Goal: Information Seeking & Learning: Learn about a topic

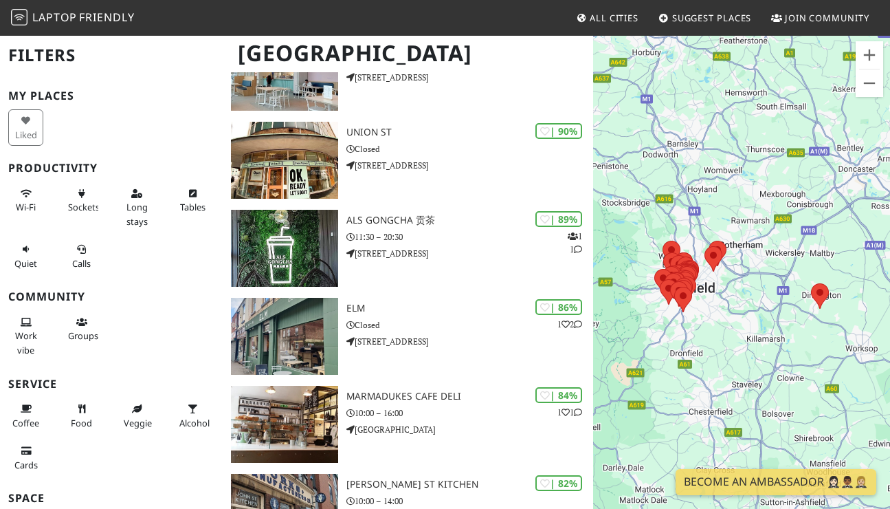
scroll to position [178, 0]
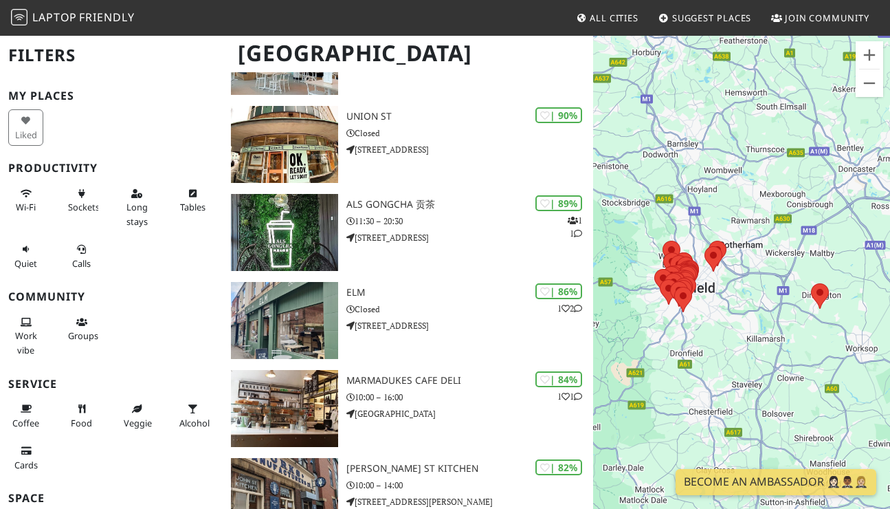
click at [125, 101] on h3 "My Places" at bounding box center [111, 95] width 206 height 13
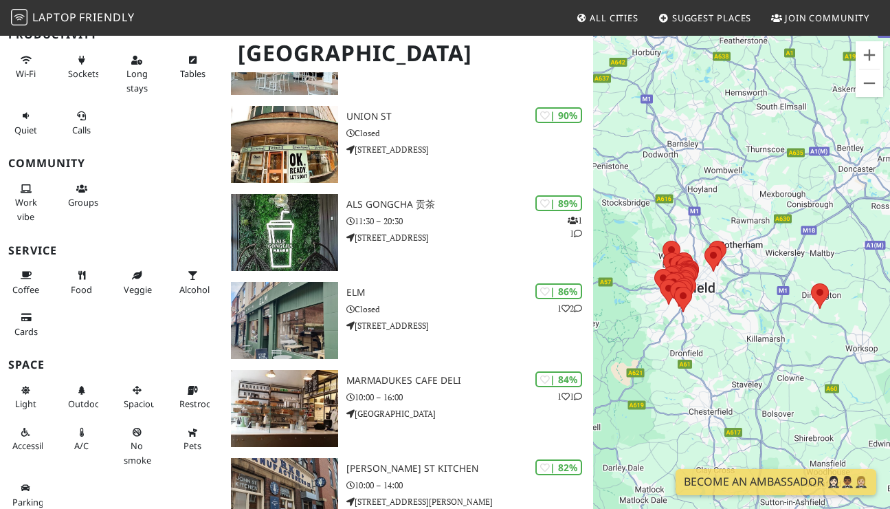
scroll to position [132, 0]
click at [28, 74] on span "Wi-Fi" at bounding box center [26, 75] width 20 height 12
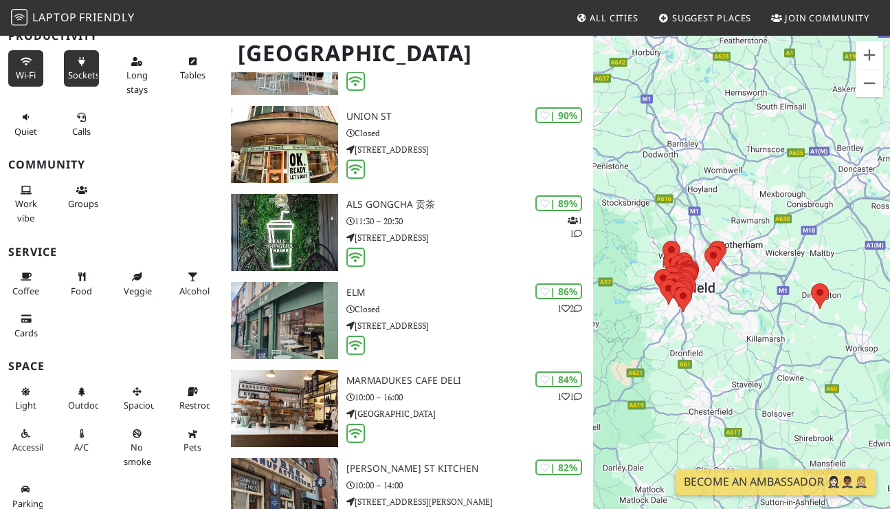
click at [68, 69] on span "Sockets" at bounding box center [84, 75] width 32 height 12
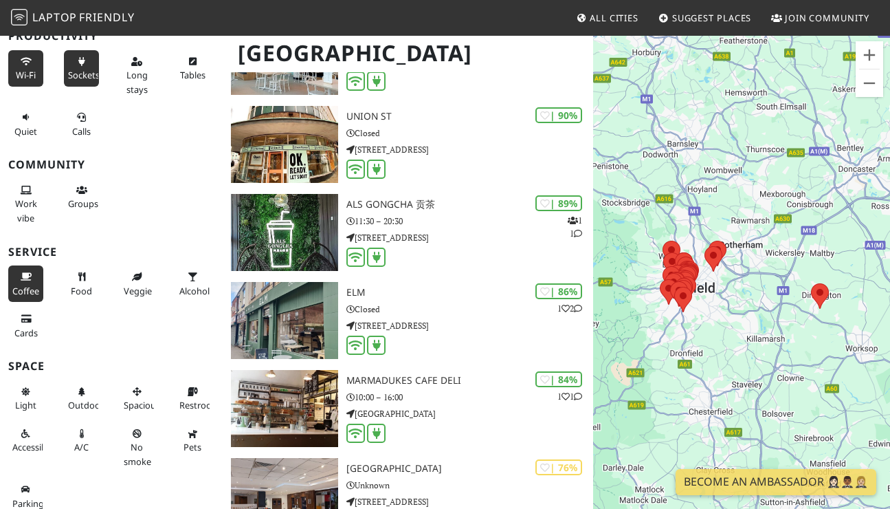
click at [12, 286] on span "Coffee" at bounding box center [25, 291] width 27 height 12
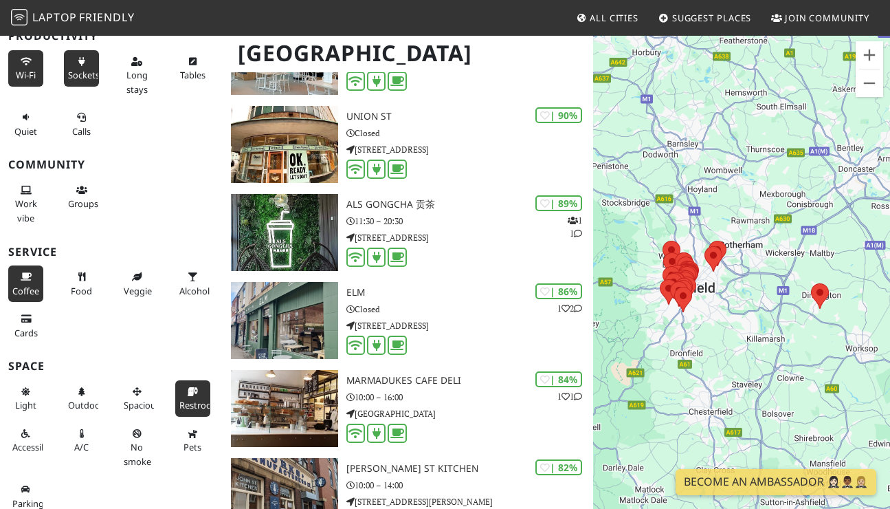
click at [186, 407] on button "Restroom" at bounding box center [192, 398] width 35 height 36
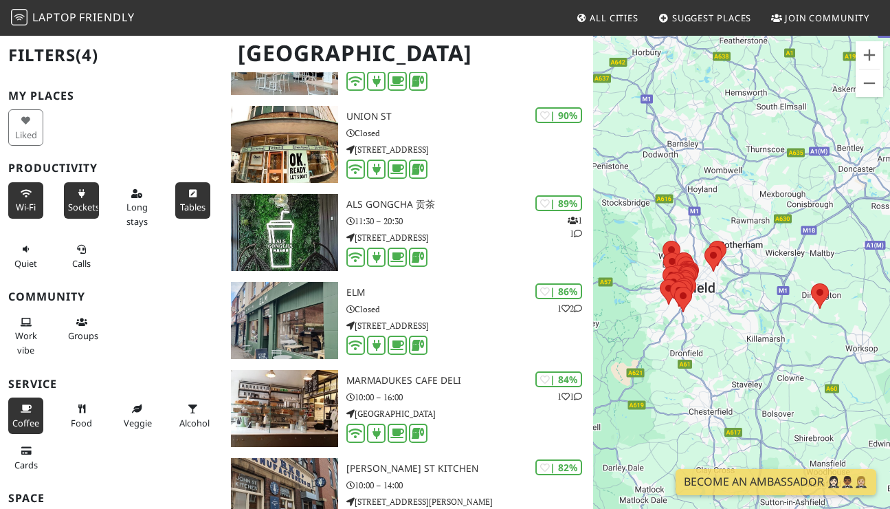
scroll to position [0, 0]
click at [21, 257] on span "Quiet" at bounding box center [25, 263] width 23 height 12
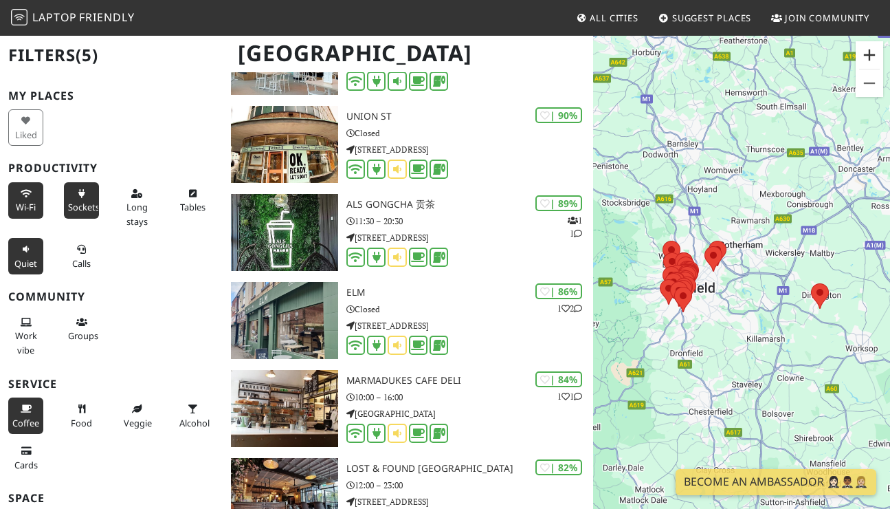
click at [867, 50] on button "Zoom in" at bounding box center [870, 55] width 28 height 28
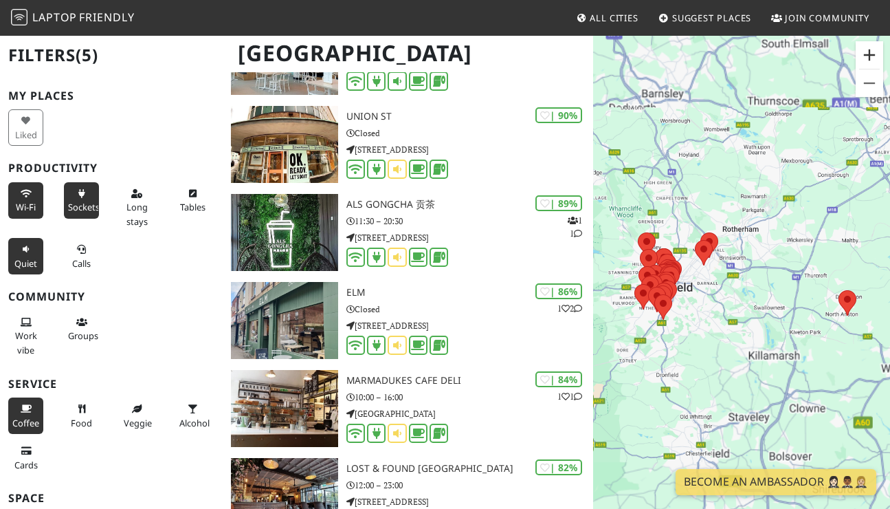
click at [867, 50] on button "Zoom in" at bounding box center [870, 55] width 28 height 28
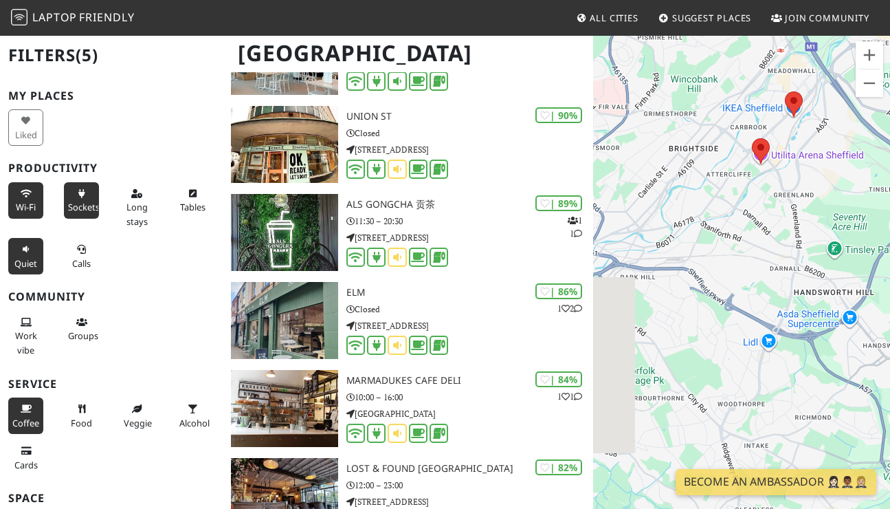
drag, startPoint x: 666, startPoint y: 354, endPoint x: 919, endPoint y: 366, distance: 254.0
click at [890, 331] on html "Laptop Friendly All Cities Suggest Places Join Community [GEOGRAPHIC_DATA] Filt…" at bounding box center [445, 76] width 890 height 509
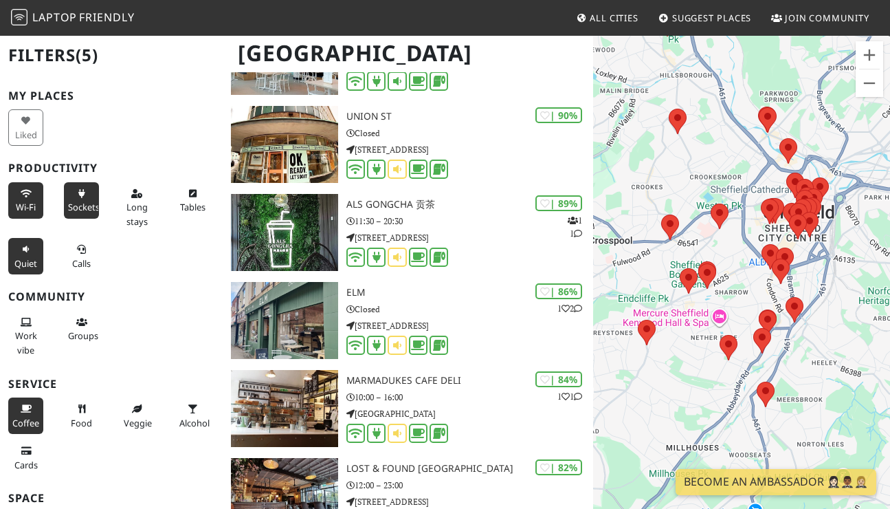
drag, startPoint x: 640, startPoint y: 283, endPoint x: 872, endPoint y: 156, distance: 264.3
click at [872, 156] on div "To navigate, press the arrow keys." at bounding box center [741, 288] width 297 height 509
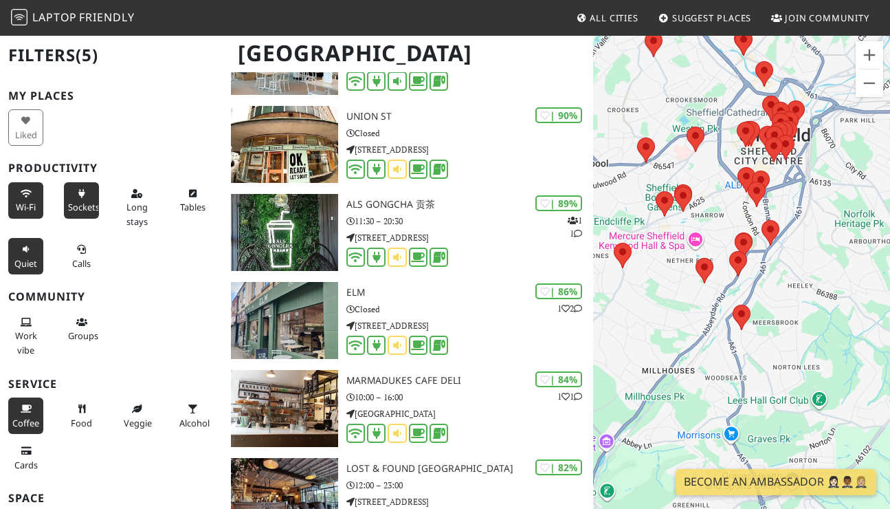
drag, startPoint x: 670, startPoint y: 333, endPoint x: 649, endPoint y: 261, distance: 75.9
click at [649, 261] on div "To navigate, press the arrow keys." at bounding box center [741, 288] width 297 height 509
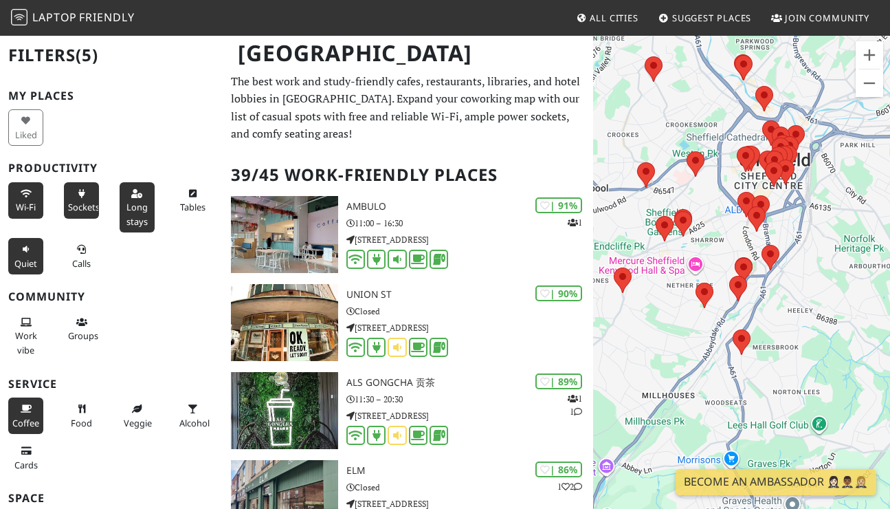
click at [141, 219] on span "Long stays" at bounding box center [137, 214] width 21 height 26
click at [457, 135] on p "The best work and study-friendly cafes, restaurants, libraries, and hotel lobbi…" at bounding box center [408, 108] width 355 height 70
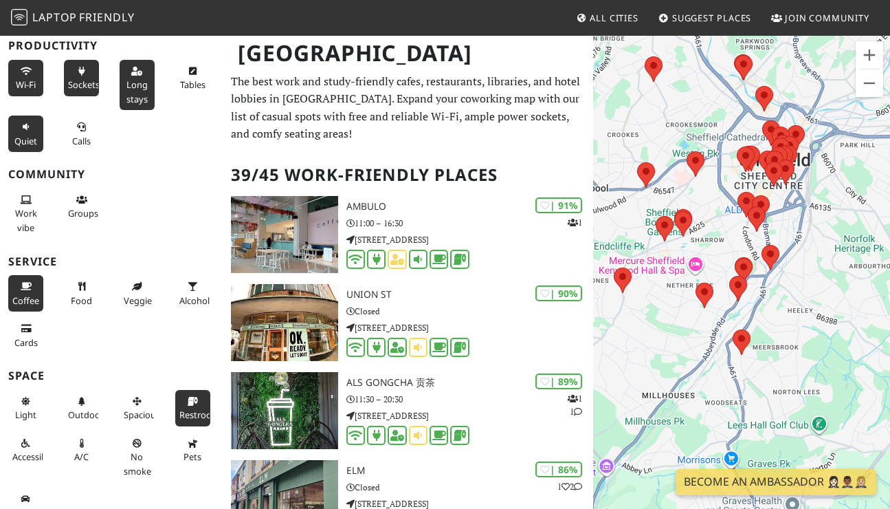
scroll to position [132, 0]
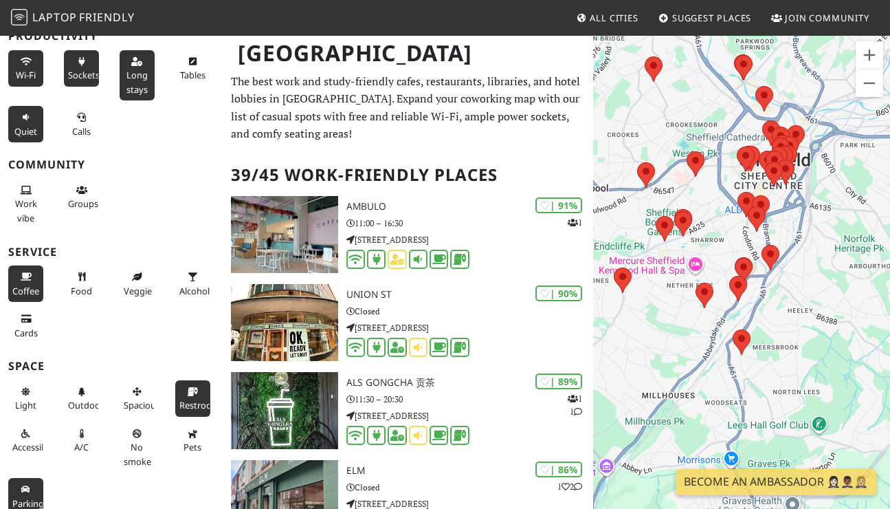
click at [23, 497] on span "Parking" at bounding box center [28, 503] width 32 height 12
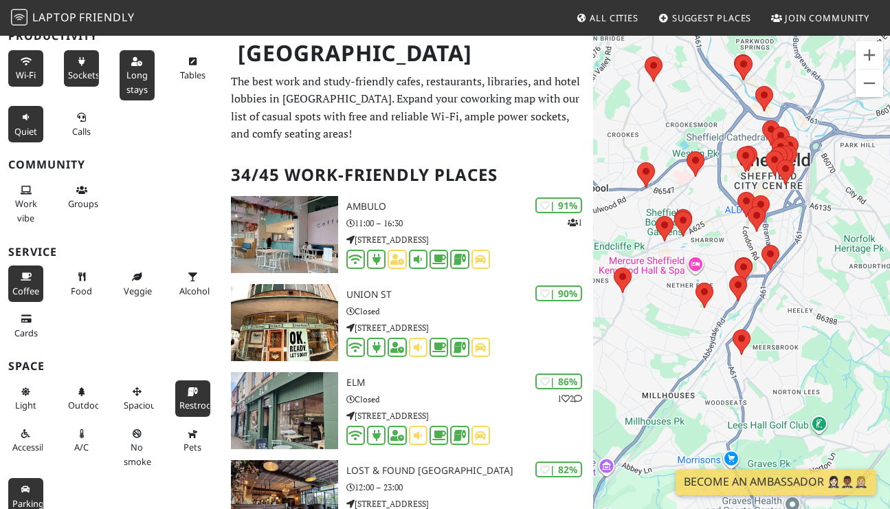
drag, startPoint x: 664, startPoint y: 309, endPoint x: 787, endPoint y: 373, distance: 138.1
click at [704, 324] on div "To navigate, press the arrow keys." at bounding box center [741, 288] width 297 height 509
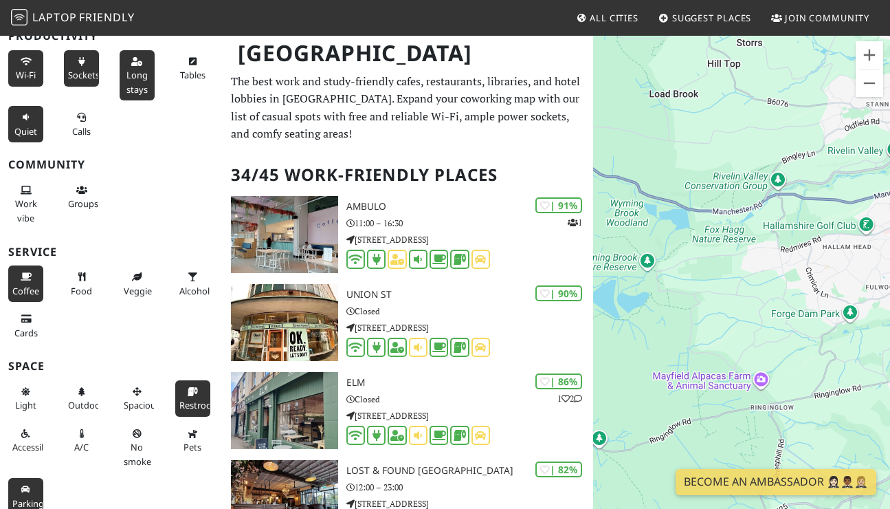
drag, startPoint x: 776, startPoint y: 375, endPoint x: 628, endPoint y: 125, distance: 290.4
click at [628, 125] on div "To navigate, press the arrow keys." at bounding box center [741, 288] width 297 height 509
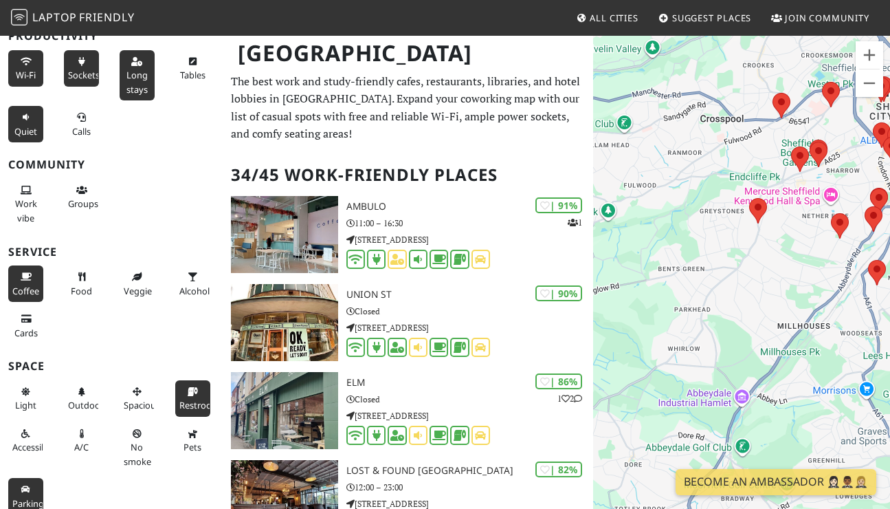
drag, startPoint x: 854, startPoint y: 215, endPoint x: 638, endPoint y: 162, distance: 222.4
click at [638, 162] on div "To navigate, press the arrow keys." at bounding box center [741, 288] width 297 height 509
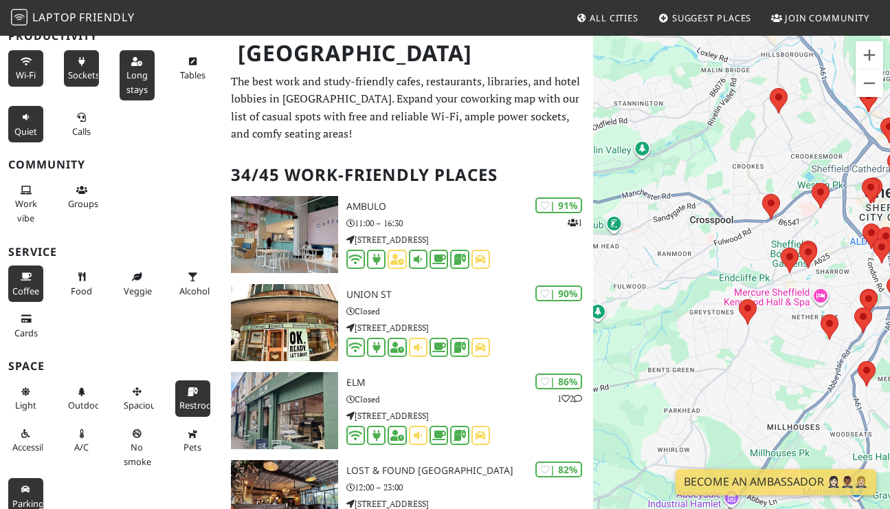
drag, startPoint x: 802, startPoint y: 213, endPoint x: 829, endPoint y: 333, distance: 122.6
click at [829, 333] on div "To navigate, press the arrow keys." at bounding box center [741, 288] width 297 height 509
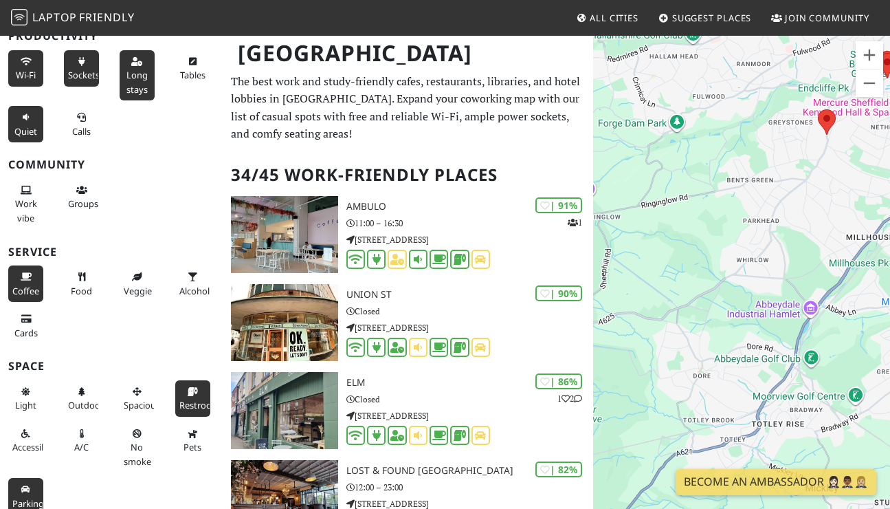
drag, startPoint x: 829, startPoint y: 333, endPoint x: 882, endPoint y: 136, distance: 203.6
click at [882, 136] on div "To navigate, press the arrow keys." at bounding box center [741, 288] width 297 height 509
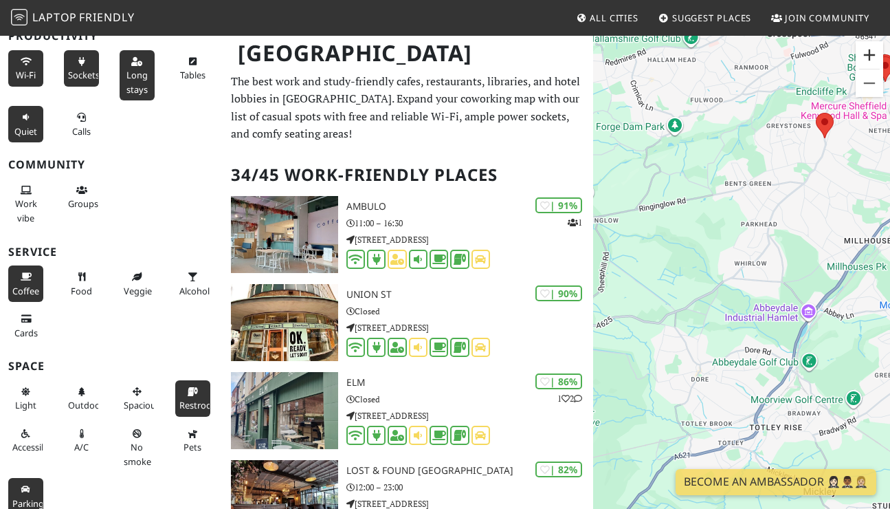
click at [873, 52] on button "Zoom in" at bounding box center [870, 55] width 28 height 28
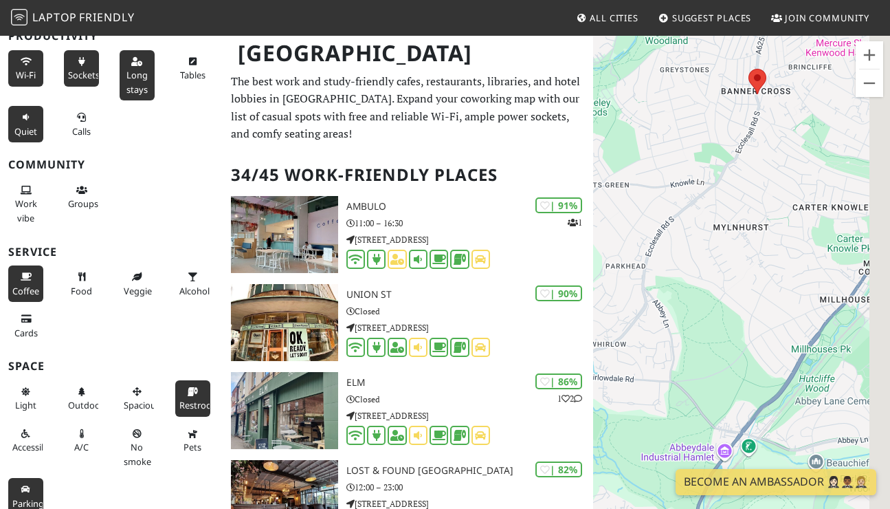
drag, startPoint x: 873, startPoint y: 140, endPoint x: 713, endPoint y: 254, distance: 196.3
click at [713, 254] on div "To navigate, press the arrow keys." at bounding box center [741, 288] width 297 height 509
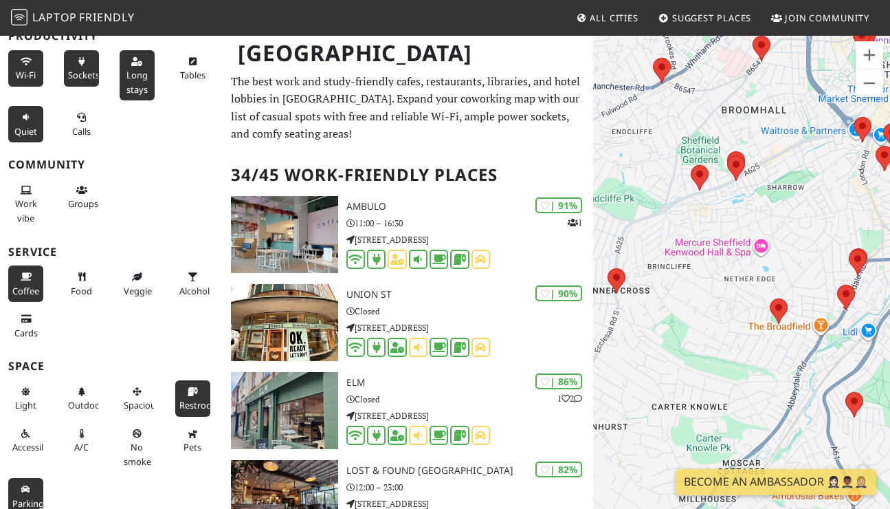
drag, startPoint x: 790, startPoint y: 171, endPoint x: 657, endPoint y: 360, distance: 231.5
click at [657, 360] on div "To navigate, press the arrow keys." at bounding box center [741, 288] width 297 height 509
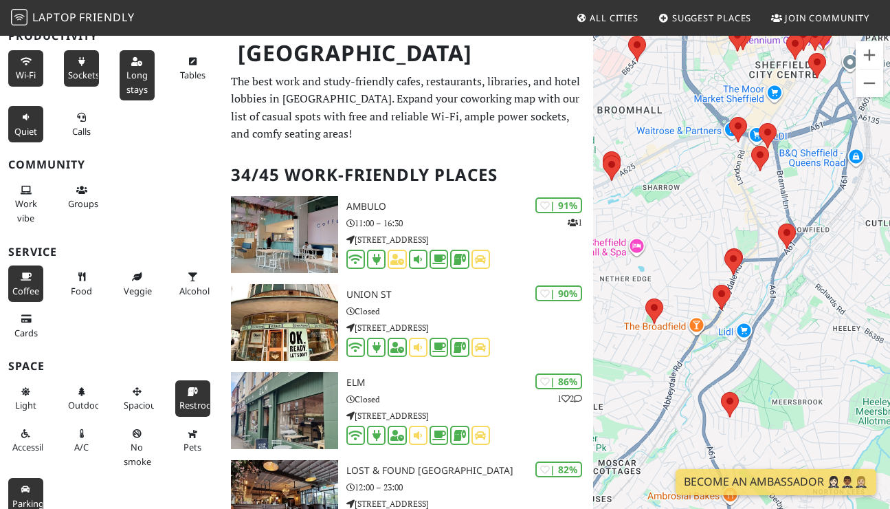
drag, startPoint x: 800, startPoint y: 278, endPoint x: 664, endPoint y: 278, distance: 136.1
click at [664, 278] on div "To navigate, press the arrow keys." at bounding box center [741, 288] width 297 height 509
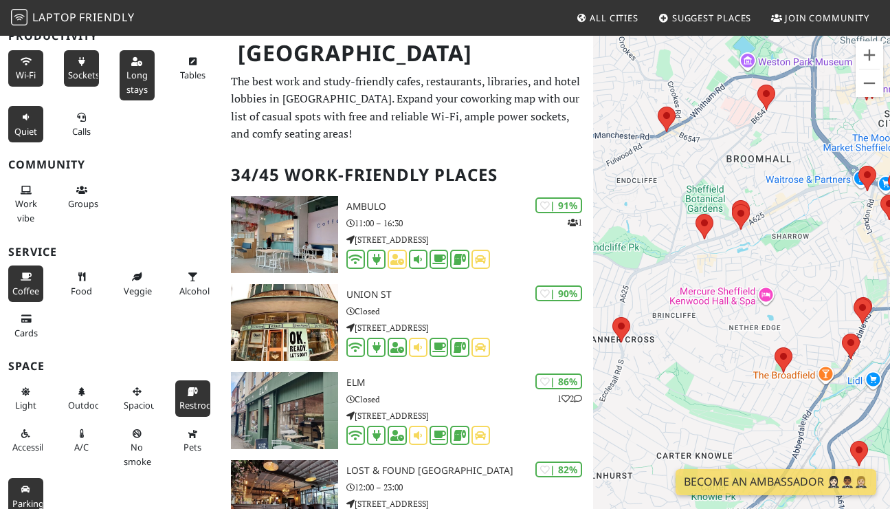
drag, startPoint x: 673, startPoint y: 255, endPoint x: 817, endPoint y: 306, distance: 153.1
click at [817, 306] on div "To navigate, press the arrow keys." at bounding box center [741, 288] width 297 height 509
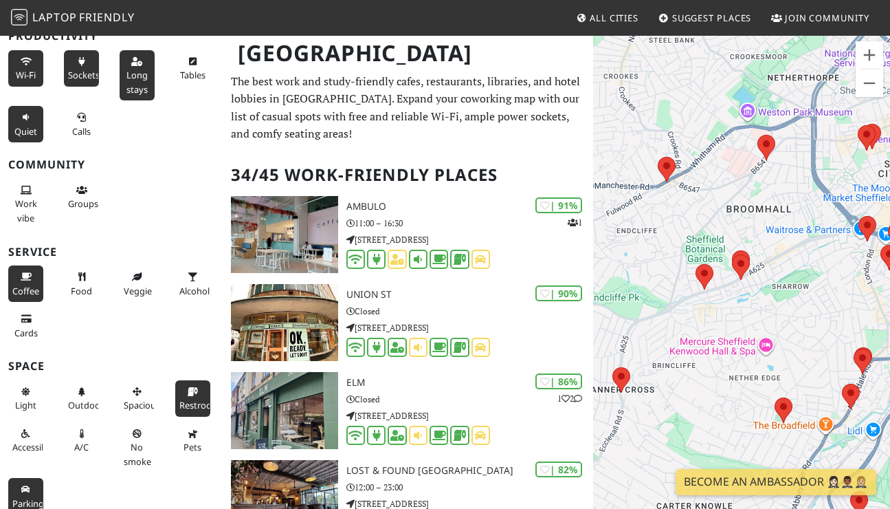
click at [758, 135] on area at bounding box center [758, 135] width 0 height 0
click at [762, 117] on link "ELM" at bounding box center [762, 122] width 17 height 10
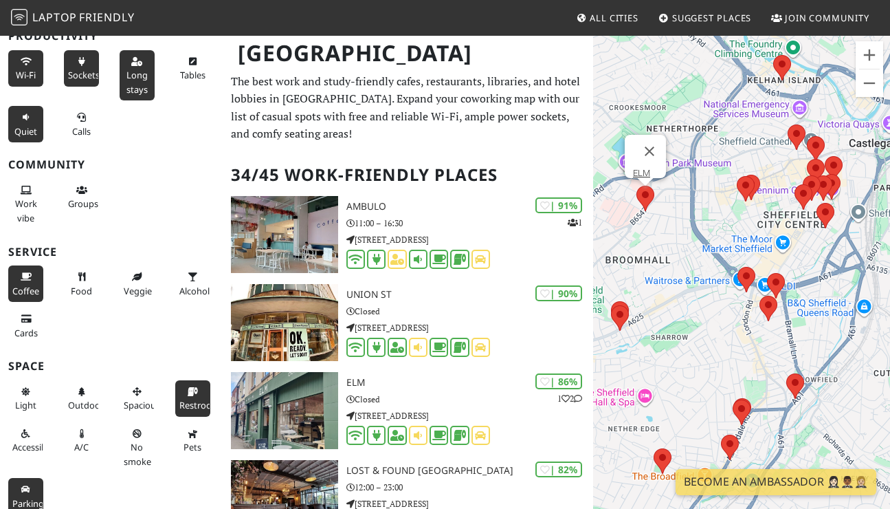
drag, startPoint x: 653, startPoint y: 259, endPoint x: 665, endPoint y: 299, distance: 41.6
click at [665, 299] on div "To navigate, press the arrow keys. ELM" at bounding box center [741, 288] width 297 height 509
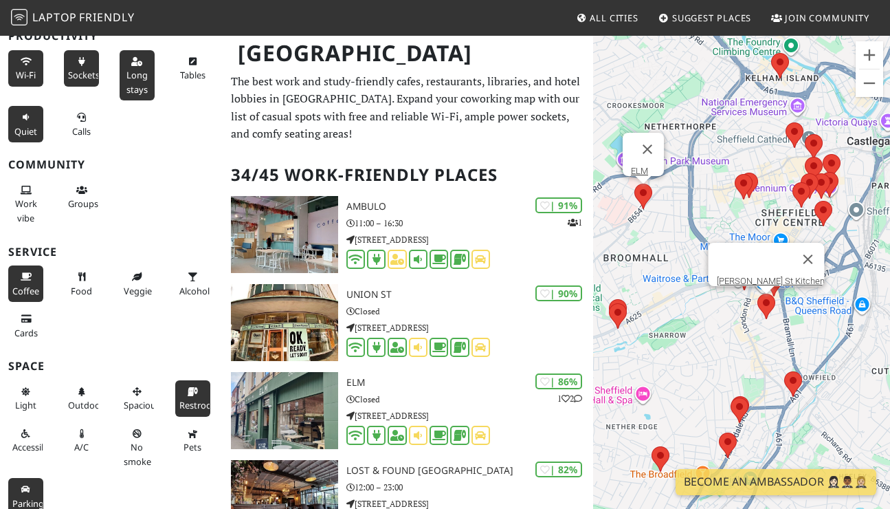
click at [758, 294] on area at bounding box center [758, 294] width 0 height 0
click at [794, 249] on button "Close" at bounding box center [808, 259] width 33 height 33
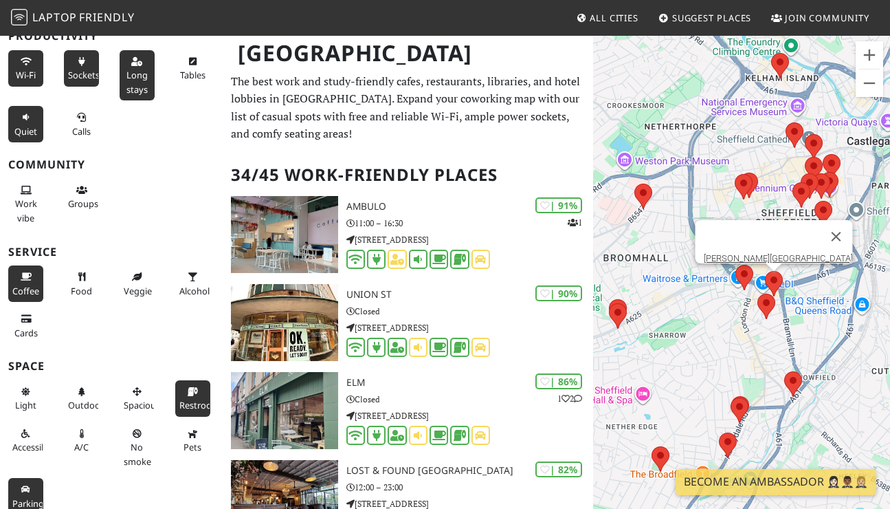
click at [765, 271] on area at bounding box center [765, 271] width 0 height 0
click at [776, 253] on link "[PERSON_NAME][GEOGRAPHIC_DATA]" at bounding box center [778, 258] width 149 height 10
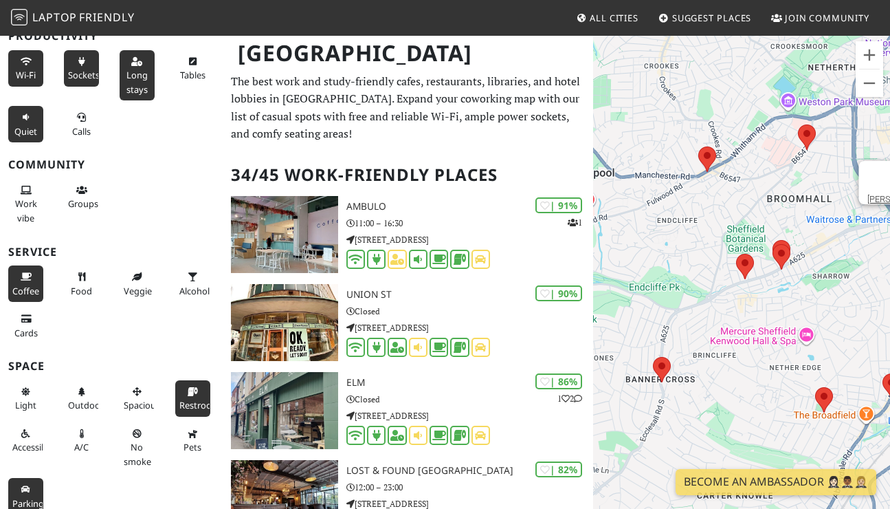
drag, startPoint x: 701, startPoint y: 349, endPoint x: 872, endPoint y: 287, distance: 182.3
click at [872, 287] on div "To navigate, press the arrow keys. LYKKE [GEOGRAPHIC_DATA]" at bounding box center [741, 288] width 297 height 509
click at [866, 50] on button "Zoom in" at bounding box center [870, 55] width 28 height 28
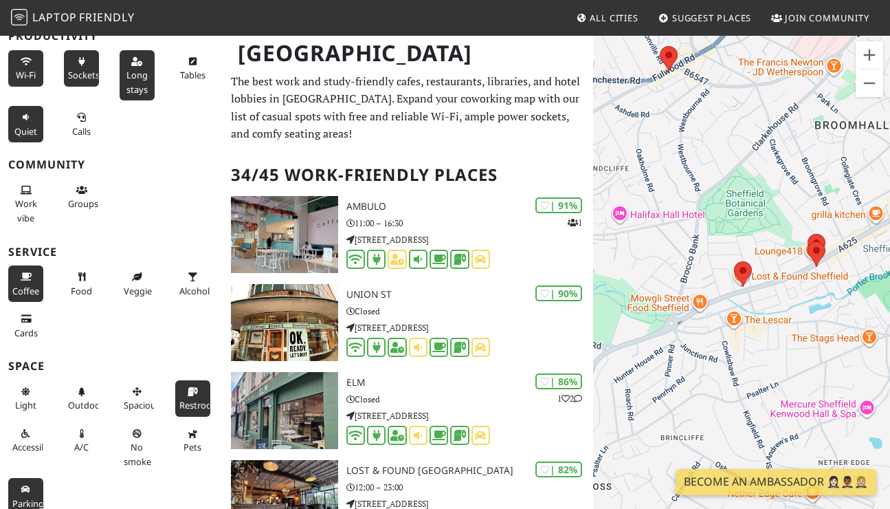
drag, startPoint x: 802, startPoint y: 249, endPoint x: 778, endPoint y: 300, distance: 56.6
click at [778, 300] on div "To navigate, press the arrow keys. LYKKE [GEOGRAPHIC_DATA]" at bounding box center [741, 288] width 297 height 509
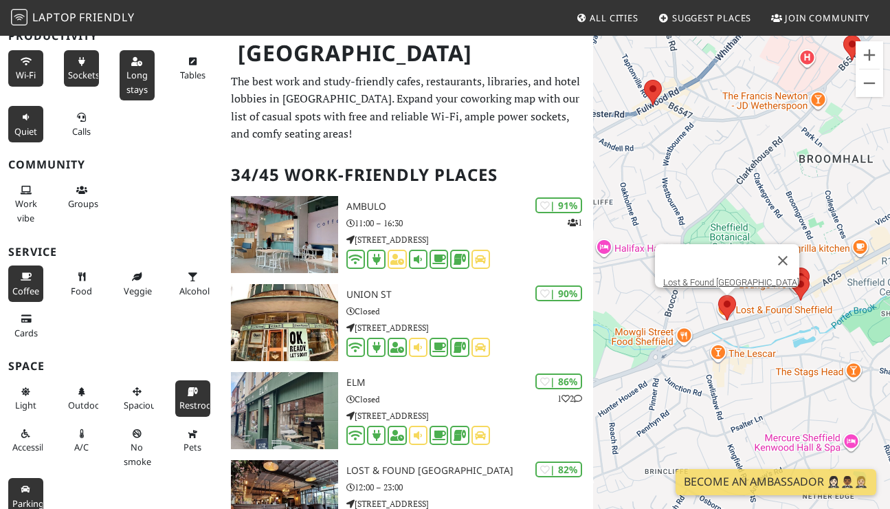
click at [718, 295] on area at bounding box center [718, 295] width 0 height 0
click at [732, 277] on link "Lost & Found [GEOGRAPHIC_DATA]" at bounding box center [731, 282] width 136 height 10
click at [767, 250] on button "Close" at bounding box center [783, 260] width 33 height 33
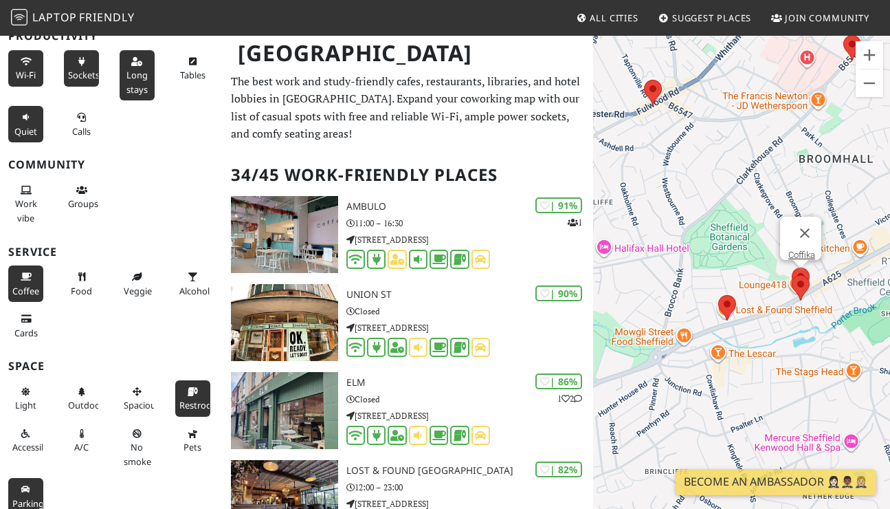
click at [792, 267] on area at bounding box center [792, 267] width 0 height 0
click at [799, 250] on link "Coffika" at bounding box center [802, 255] width 27 height 10
click at [792, 275] on area at bounding box center [792, 275] width 0 height 0
click at [799, 257] on link "The Ale Club" at bounding box center [805, 262] width 49 height 10
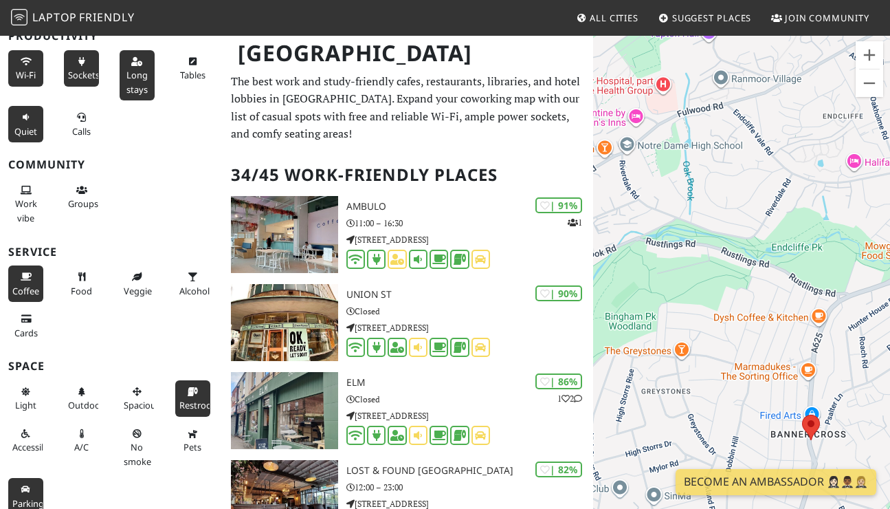
drag, startPoint x: 637, startPoint y: 283, endPoint x: 890, endPoint y: 195, distance: 268.1
click at [890, 195] on div "To navigate, press the arrow keys. The Ale Club" at bounding box center [741, 288] width 297 height 509
click at [817, 318] on div "To navigate, press the arrow keys. The Ale Club" at bounding box center [741, 288] width 297 height 509
click at [765, 325] on div "To navigate, press the arrow keys. The Ale Club" at bounding box center [741, 288] width 297 height 509
click at [765, 320] on div "To navigate, press the arrow keys. The Ale Club" at bounding box center [741, 288] width 297 height 509
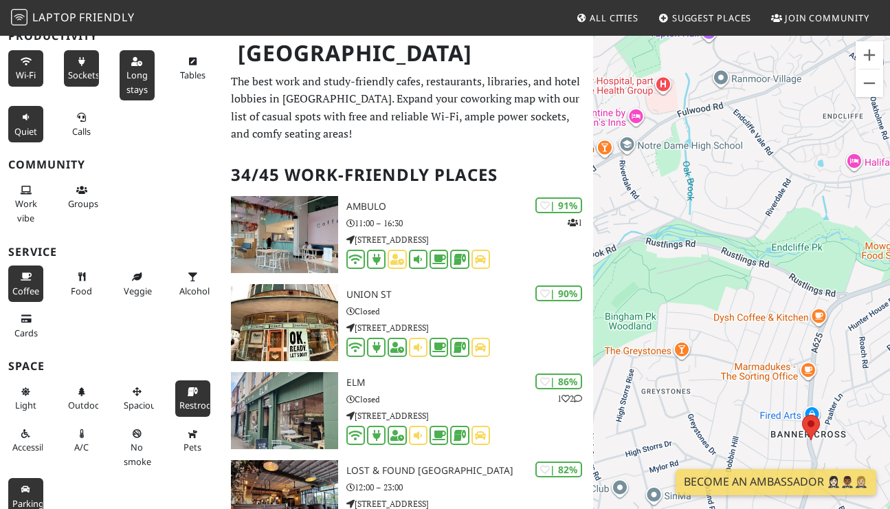
click at [789, 217] on div "To navigate, press the arrow keys. The Ale Club" at bounding box center [741, 288] width 297 height 509
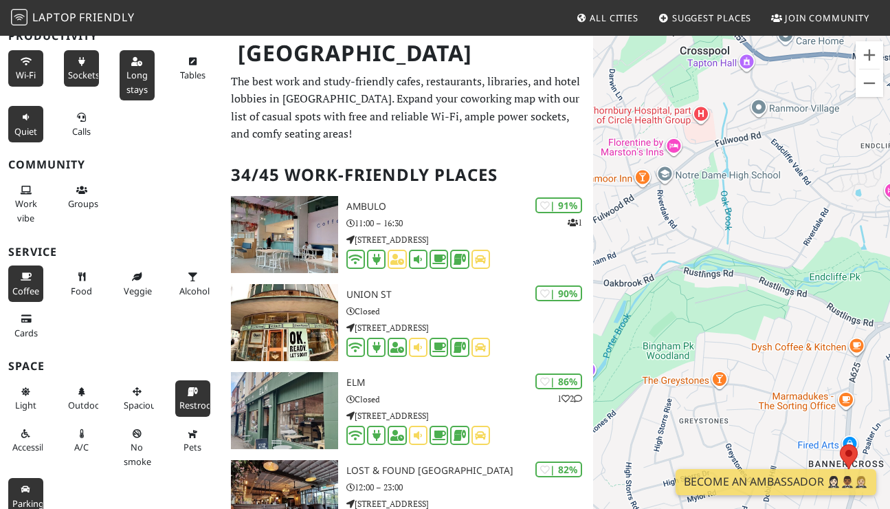
drag, startPoint x: 740, startPoint y: 239, endPoint x: 758, endPoint y: 267, distance: 33.4
click at [758, 267] on div "To navigate, press the arrow keys. The Ale Club" at bounding box center [741, 288] width 297 height 509
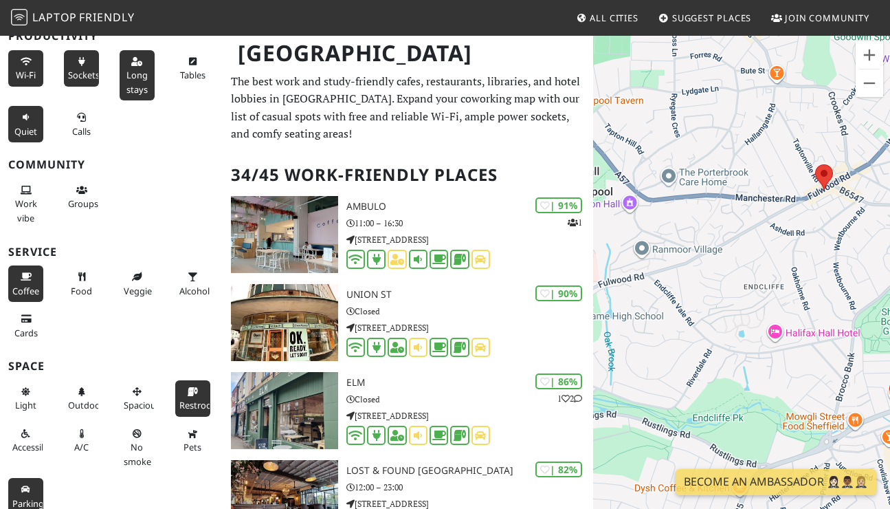
drag, startPoint x: 810, startPoint y: 157, endPoint x: 718, endPoint y: 318, distance: 185.0
click at [718, 318] on div "To navigate, press the arrow keys. The Ale Club" at bounding box center [741, 288] width 297 height 509
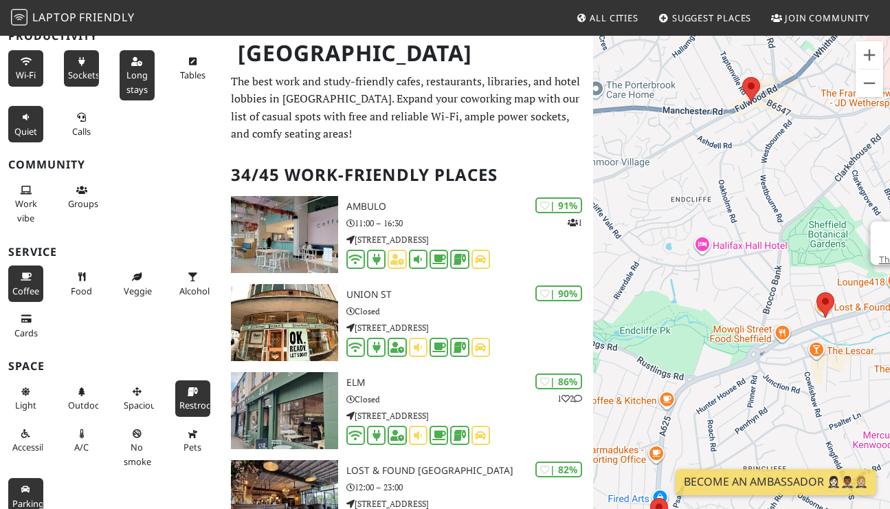
drag, startPoint x: 829, startPoint y: 250, endPoint x: 771, endPoint y: 141, distance: 123.3
click at [771, 141] on div "To navigate, press the arrow keys. The Ale Club" at bounding box center [741, 288] width 297 height 509
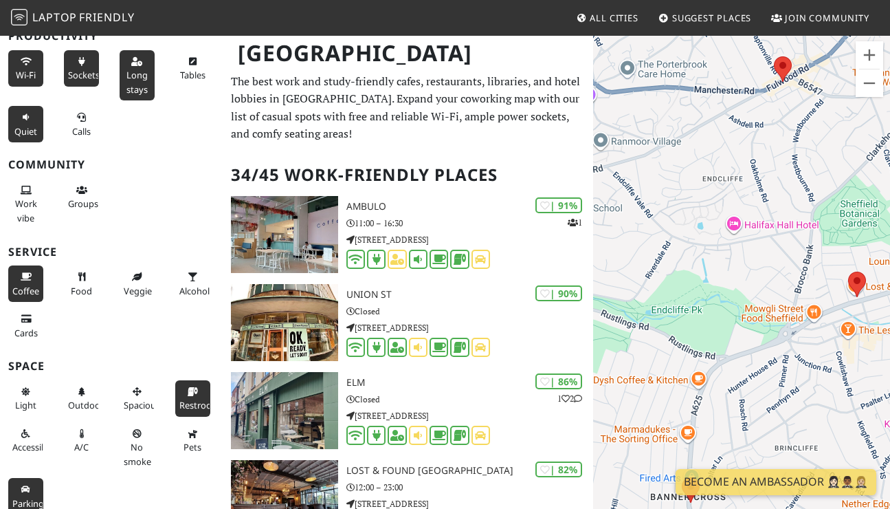
drag, startPoint x: 694, startPoint y: 347, endPoint x: 727, endPoint y: 327, distance: 38.6
click at [727, 327] on div "To navigate, press the arrow keys. The Ale Club" at bounding box center [741, 288] width 297 height 509
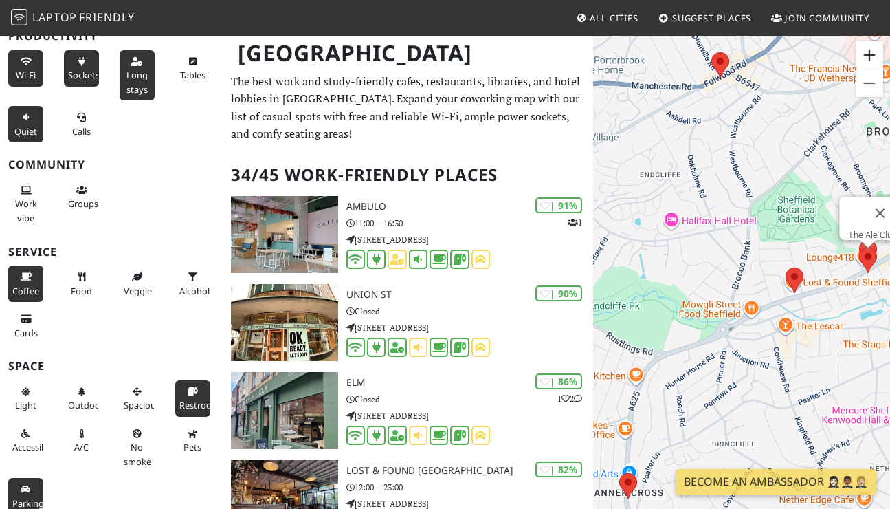
click at [863, 52] on button "Zoom in" at bounding box center [870, 55] width 28 height 28
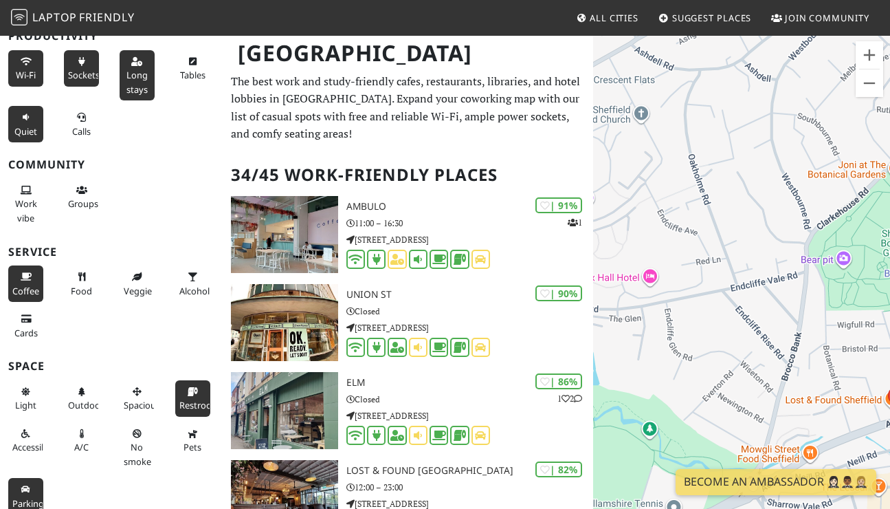
drag, startPoint x: 692, startPoint y: 263, endPoint x: 788, endPoint y: 388, distance: 156.9
click at [782, 388] on div "To navigate, press the arrow keys. The Ale Club" at bounding box center [741, 288] width 297 height 509
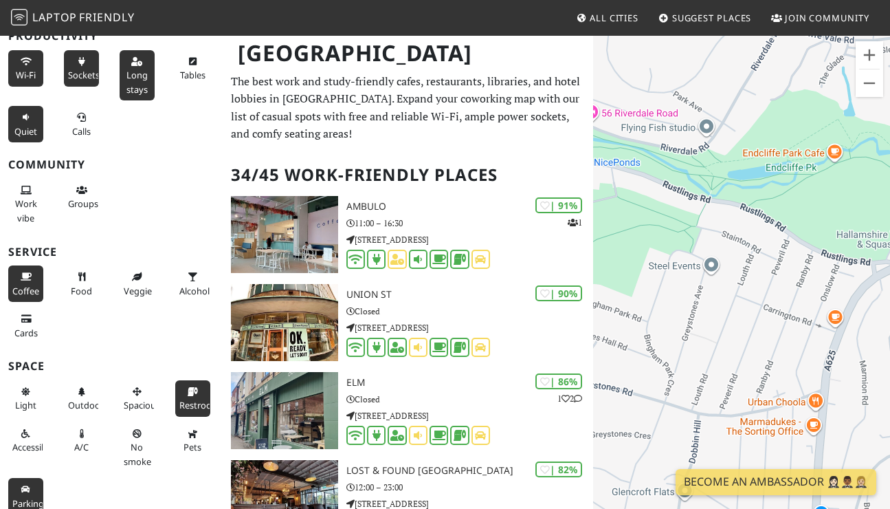
drag, startPoint x: 683, startPoint y: 397, endPoint x: 838, endPoint y: 95, distance: 339.1
click at [838, 95] on div "To navigate, press the arrow keys. The Ale Club" at bounding box center [741, 288] width 297 height 509
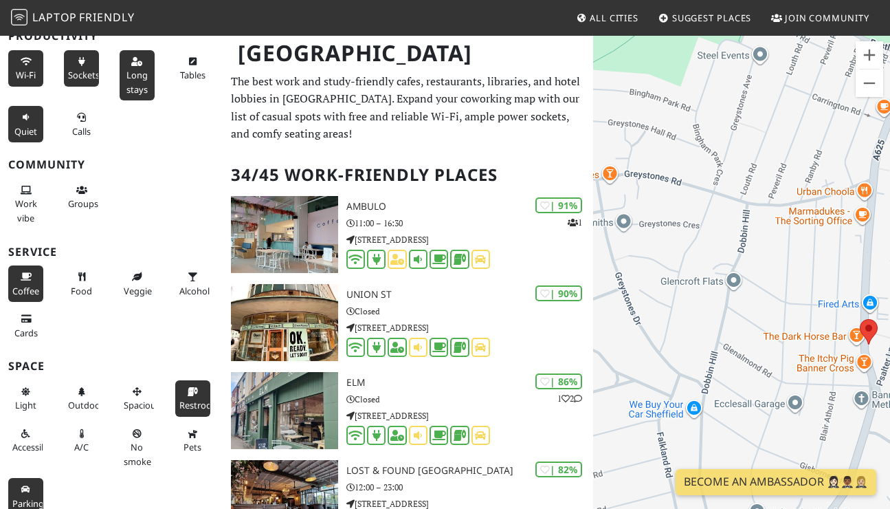
drag, startPoint x: 736, startPoint y: 318, endPoint x: 758, endPoint y: 118, distance: 201.9
click at [758, 118] on div "To navigate, press the arrow keys. The Ale Club" at bounding box center [741, 288] width 297 height 509
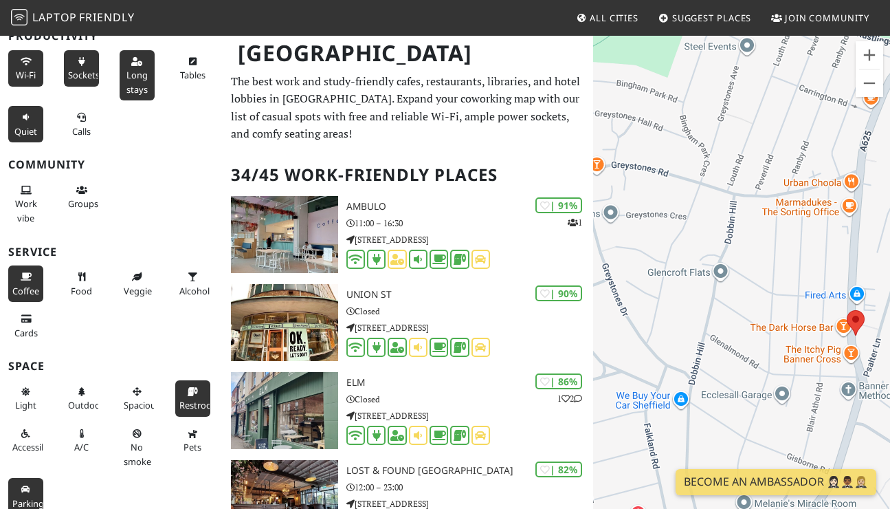
click at [848, 210] on div "To navigate, press the arrow keys. The Ale Club" at bounding box center [741, 288] width 297 height 509
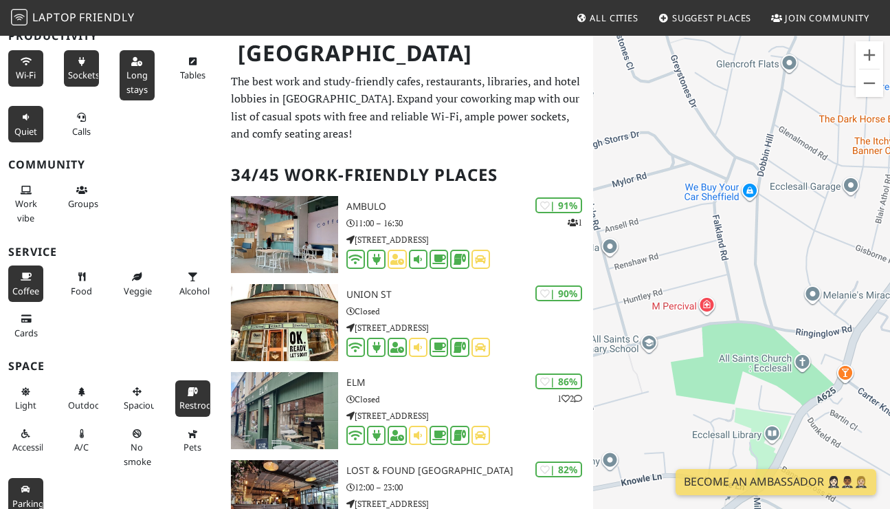
drag, startPoint x: 721, startPoint y: 307, endPoint x: 789, endPoint y: 95, distance: 223.1
click at [789, 95] on div "To navigate, press the arrow keys. The Ale Club" at bounding box center [741, 288] width 297 height 509
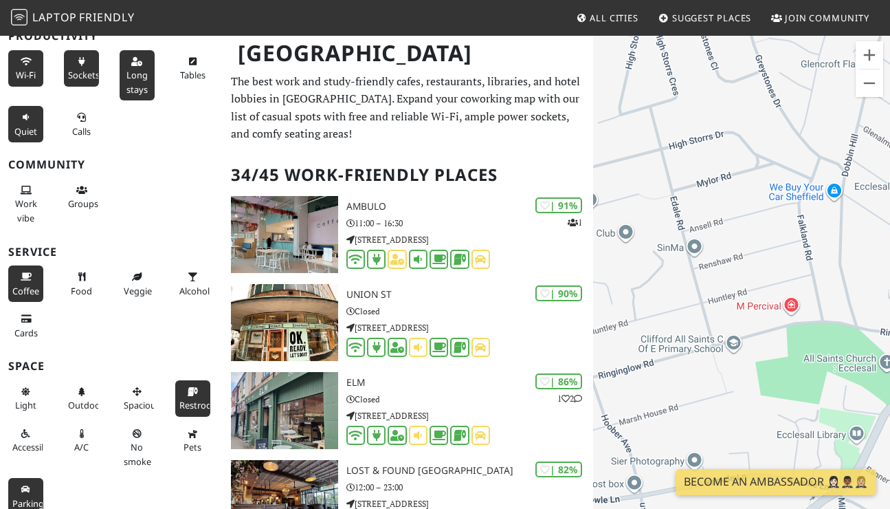
drag, startPoint x: 701, startPoint y: 261, endPoint x: 835, endPoint y: 278, distance: 135.1
click at [835, 278] on div "To navigate, press the arrow keys. The Ale Club" at bounding box center [741, 288] width 297 height 509
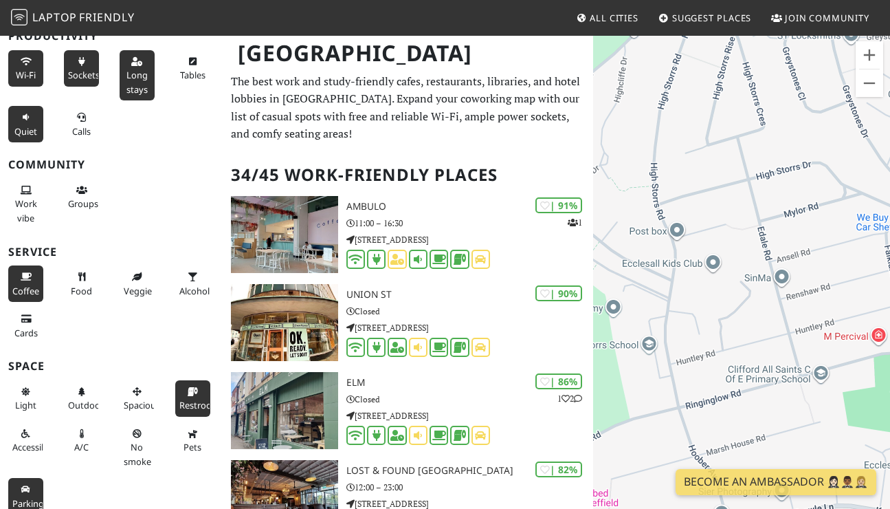
click at [772, 313] on div "To navigate, press the arrow keys. The Ale Club" at bounding box center [741, 288] width 297 height 509
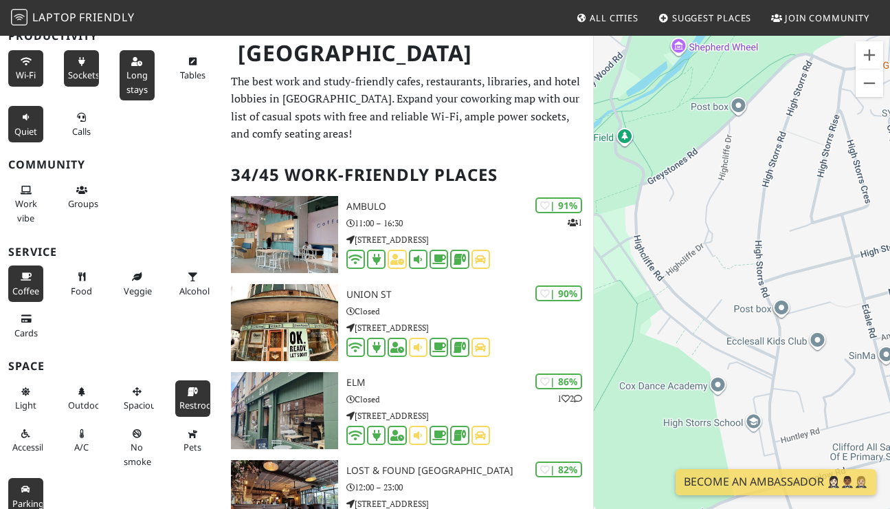
drag, startPoint x: 706, startPoint y: 256, endPoint x: 870, endPoint y: 360, distance: 193.8
click at [872, 360] on div "To navigate, press the arrow keys. The Ale Club" at bounding box center [741, 288] width 297 height 509
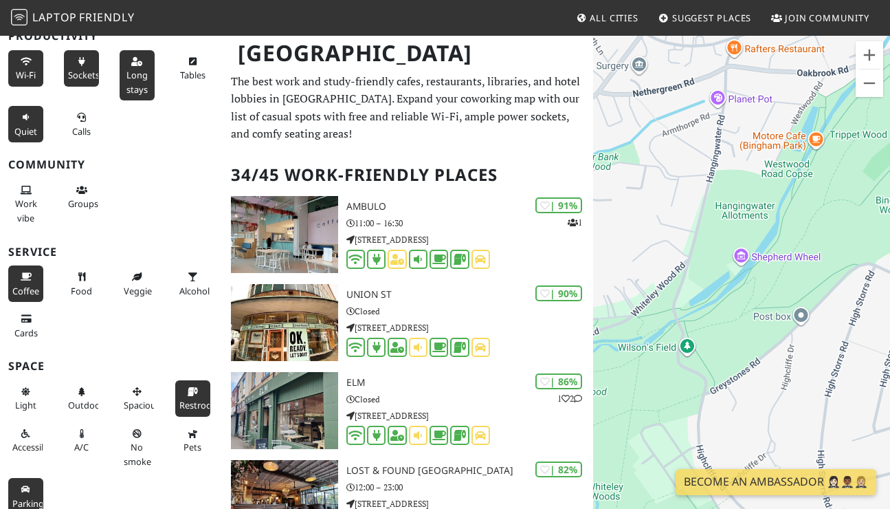
drag, startPoint x: 805, startPoint y: 164, endPoint x: 758, endPoint y: 397, distance: 237.0
click at [758, 397] on div "To navigate, press the arrow keys. The Ale Club" at bounding box center [741, 288] width 297 height 509
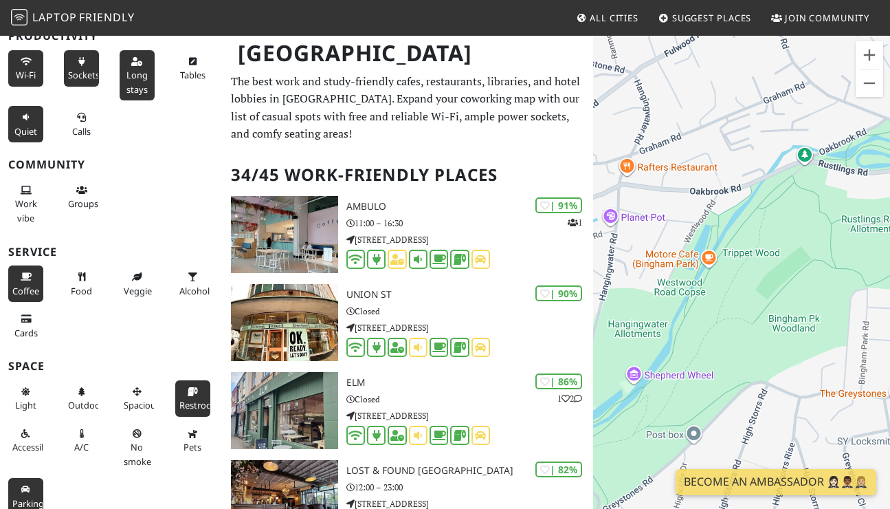
drag, startPoint x: 841, startPoint y: 247, endPoint x: 703, endPoint y: 302, distance: 148.1
click at [703, 302] on div "To navigate, press the arrow keys. The Ale Club" at bounding box center [741, 288] width 297 height 509
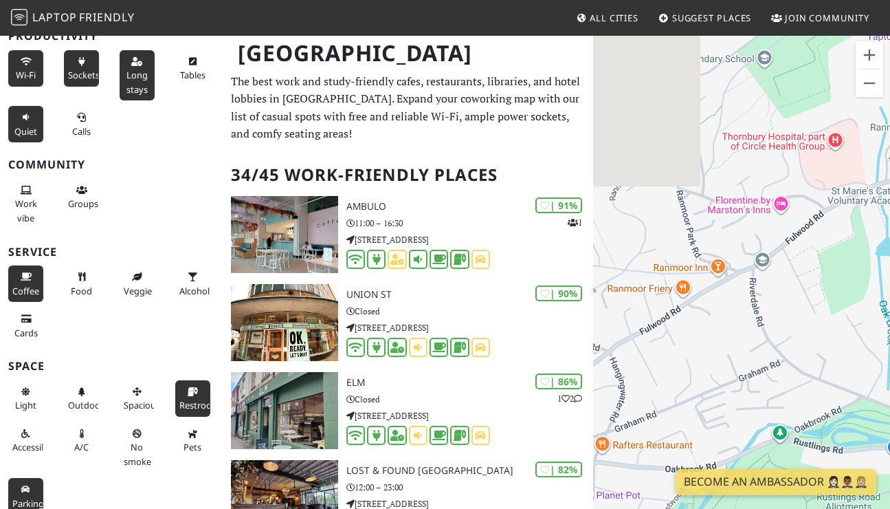
drag, startPoint x: 821, startPoint y: 290, endPoint x: 903, endPoint y: 502, distance: 227.3
click at [890, 502] on html "Laptop Friendly All Cities Suggest Places Join Community [GEOGRAPHIC_DATA] Filt…" at bounding box center [445, 254] width 890 height 509
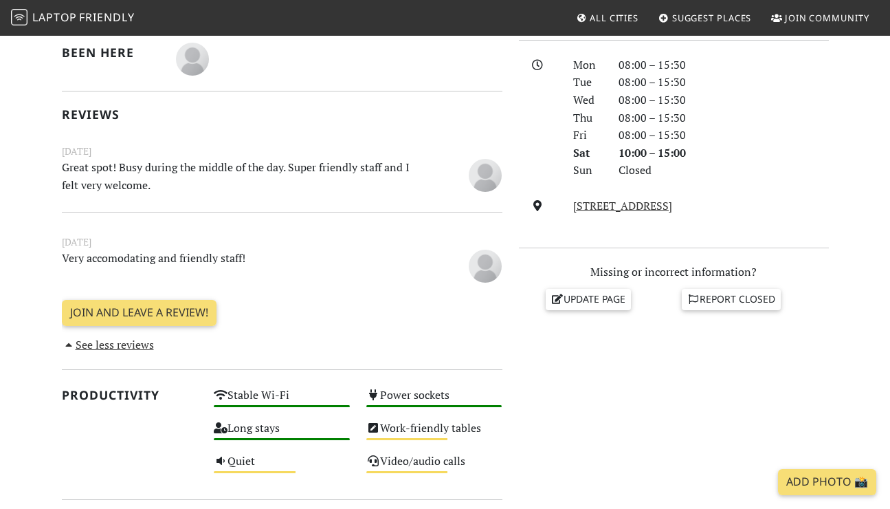
scroll to position [379, 0]
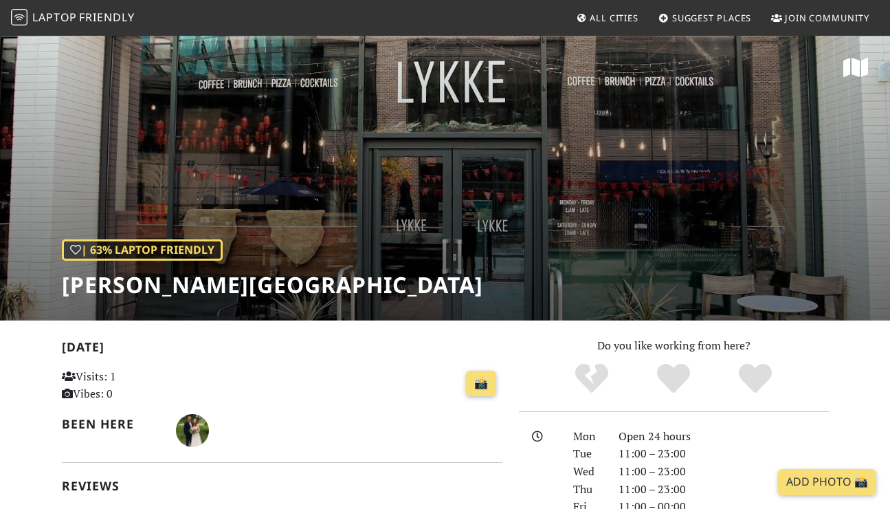
click at [503, 148] on div "| 63% Laptop Friendly LYKKE Sheffield" at bounding box center [445, 177] width 890 height 286
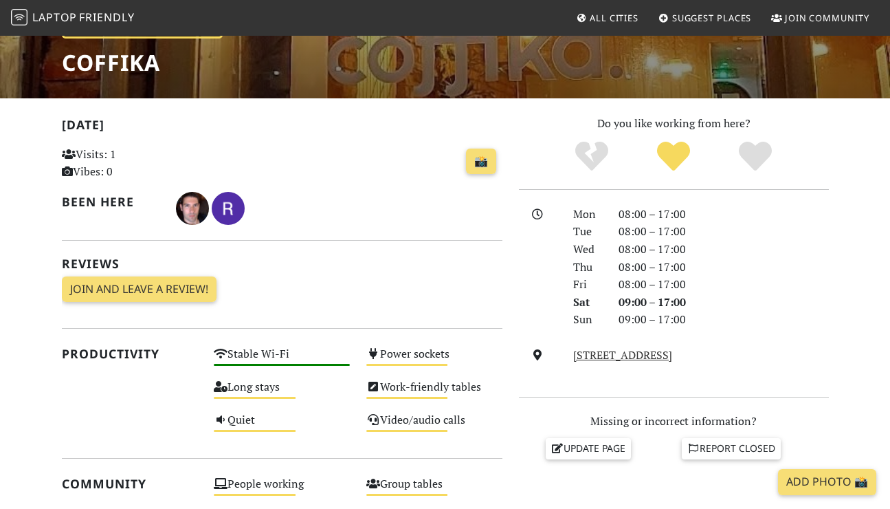
scroll to position [230, 0]
